Goal: Use online tool/utility: Utilize a website feature to perform a specific function

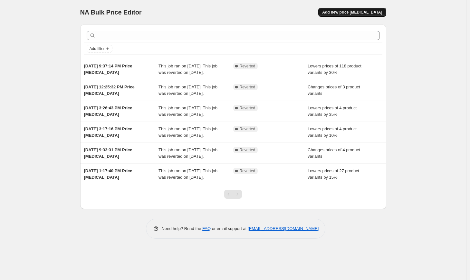
click at [354, 12] on span "Add new price [MEDICAL_DATA]" at bounding box center [352, 12] width 60 height 5
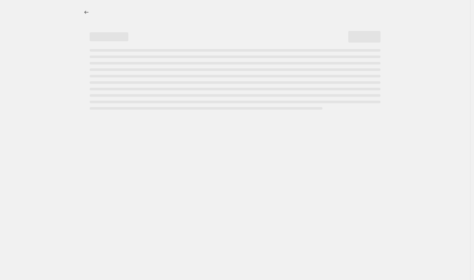
select select "percentage"
